Goal: Navigation & Orientation: Find specific page/section

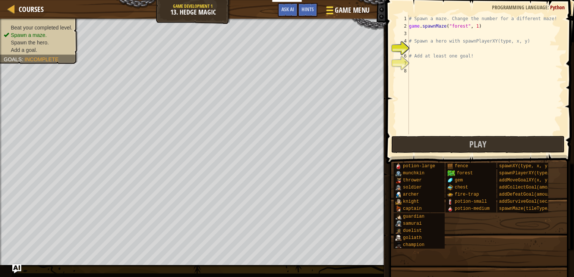
click at [348, 8] on span "Game Menu" at bounding box center [352, 10] width 35 height 10
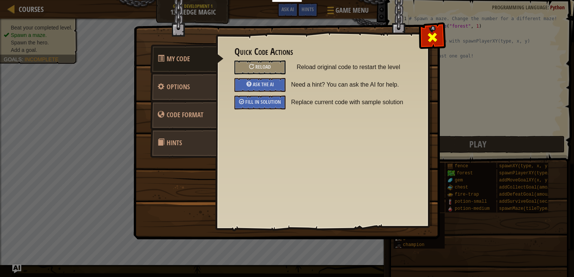
click at [427, 43] on div at bounding box center [432, 35] width 23 height 23
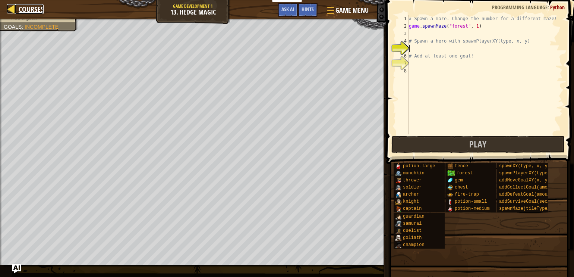
click at [11, 12] on div at bounding box center [11, 8] width 9 height 9
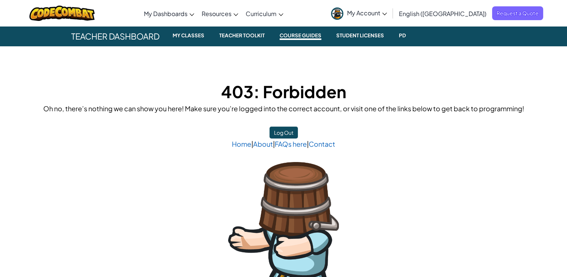
click at [387, 13] on span "My Account" at bounding box center [367, 13] width 40 height 8
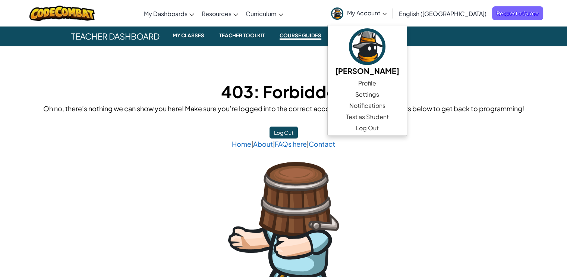
click at [387, 13] on span "My Account" at bounding box center [367, 13] width 40 height 8
